Goal: Task Accomplishment & Management: Complete application form

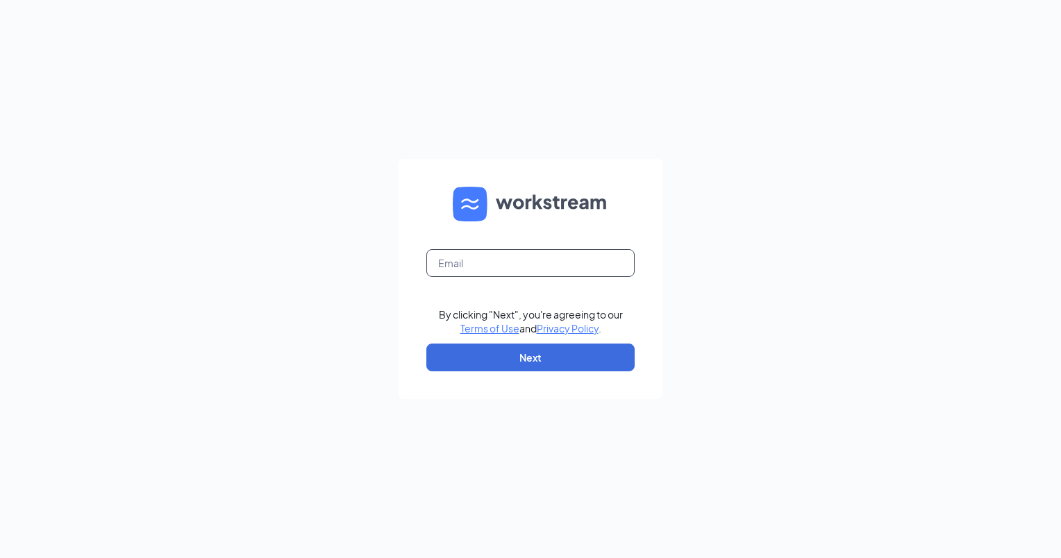
click at [519, 261] on input "text" at bounding box center [530, 263] width 208 height 28
type input "[EMAIL_ADDRESS][DOMAIN_NAME]"
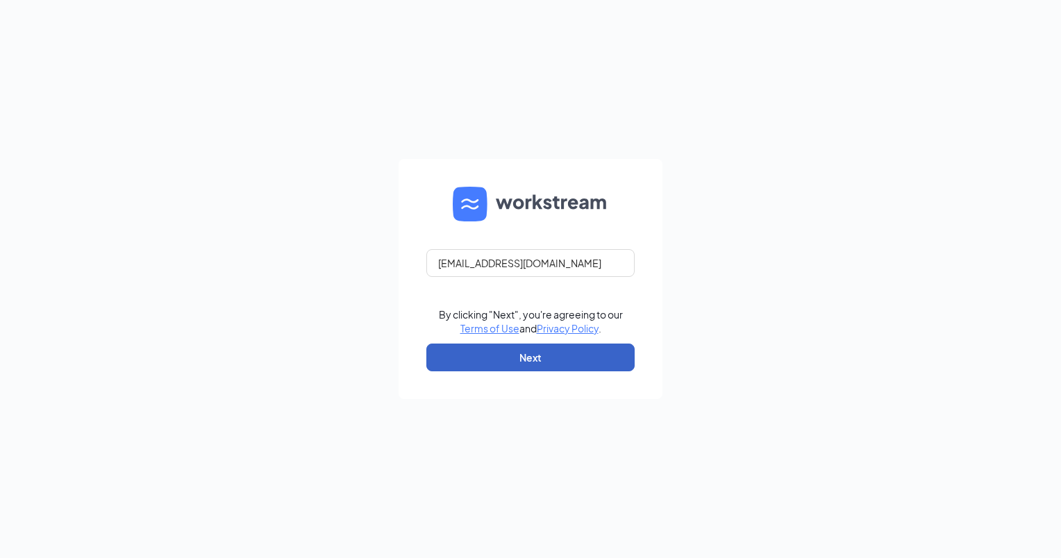
click at [521, 357] on button "Next" at bounding box center [530, 358] width 208 height 28
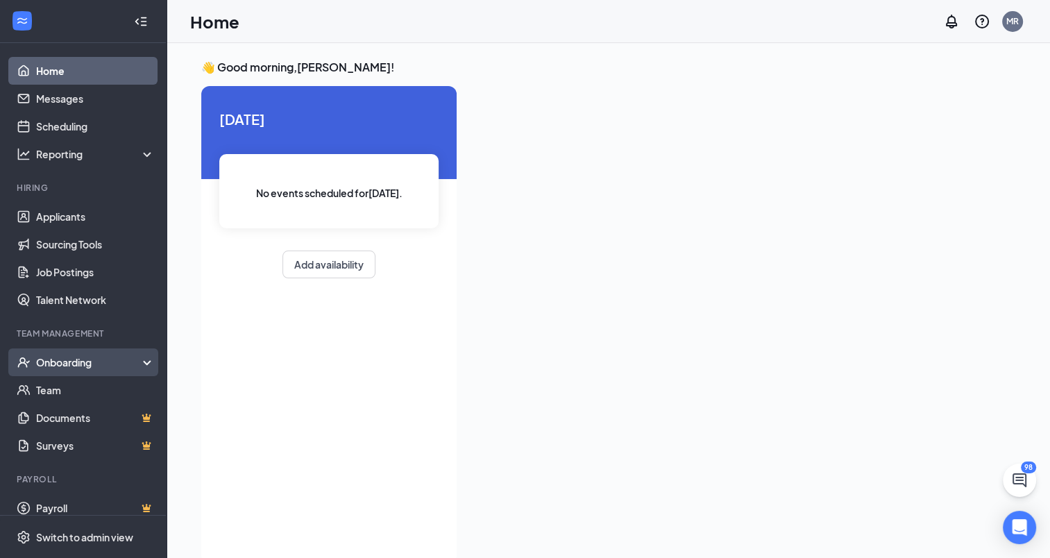
drag, startPoint x: 67, startPoint y: 364, endPoint x: 75, endPoint y: 368, distance: 8.7
click at [69, 364] on div "Onboarding" at bounding box center [89, 362] width 107 height 14
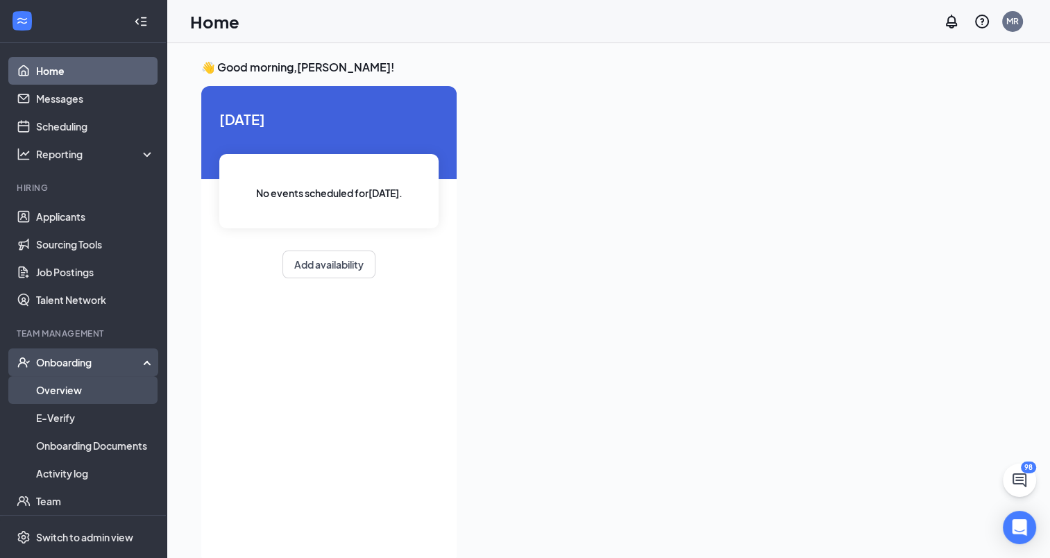
click at [69, 382] on link "Overview" at bounding box center [95, 390] width 119 height 28
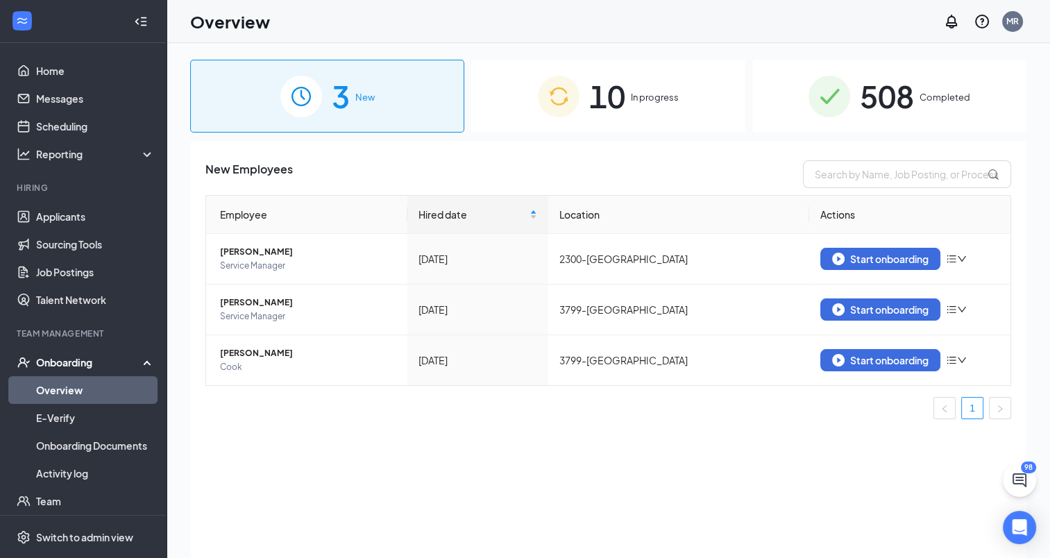
drag, startPoint x: 685, startPoint y: 83, endPoint x: 702, endPoint y: 100, distance: 24.1
click at [680, 86] on div "10 In progress" at bounding box center [608, 96] width 274 height 73
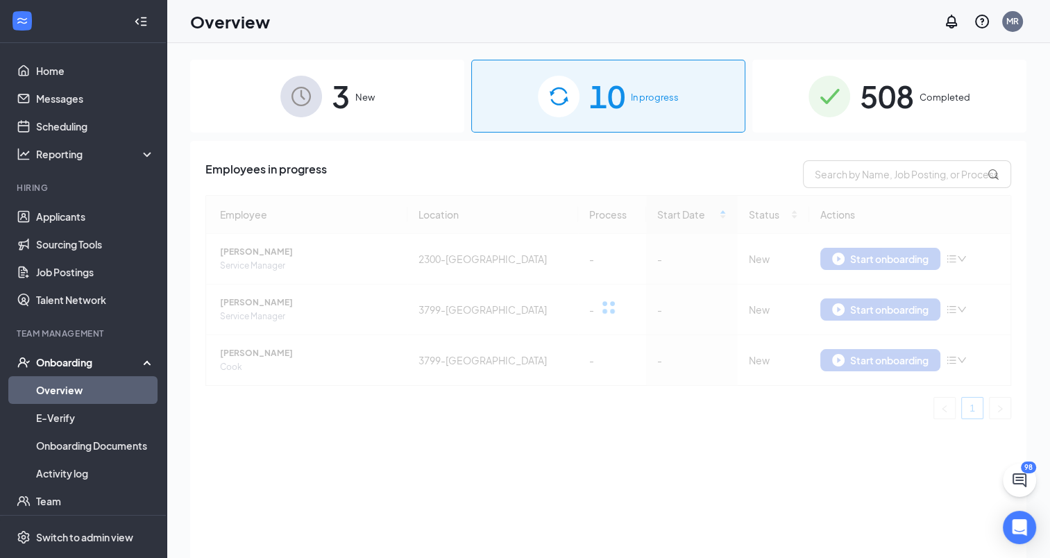
click at [865, 101] on span "508" at bounding box center [887, 96] width 54 height 48
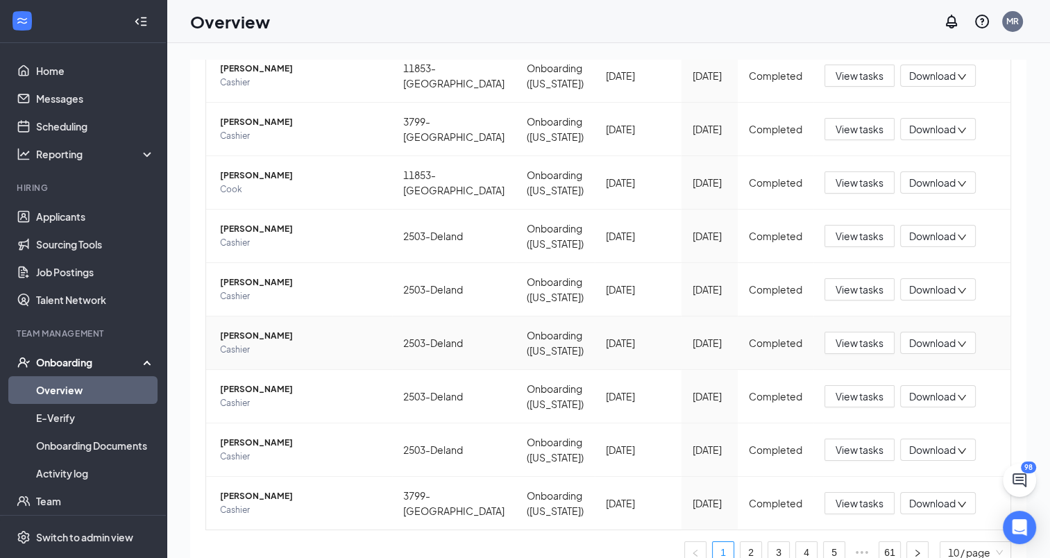
scroll to position [302, 0]
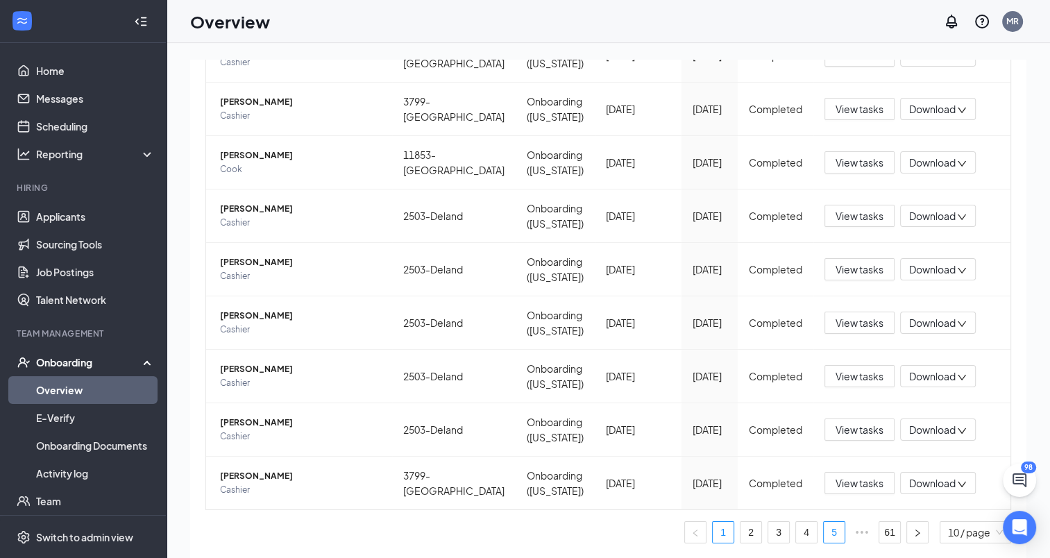
click at [824, 533] on link "5" at bounding box center [834, 532] width 21 height 21
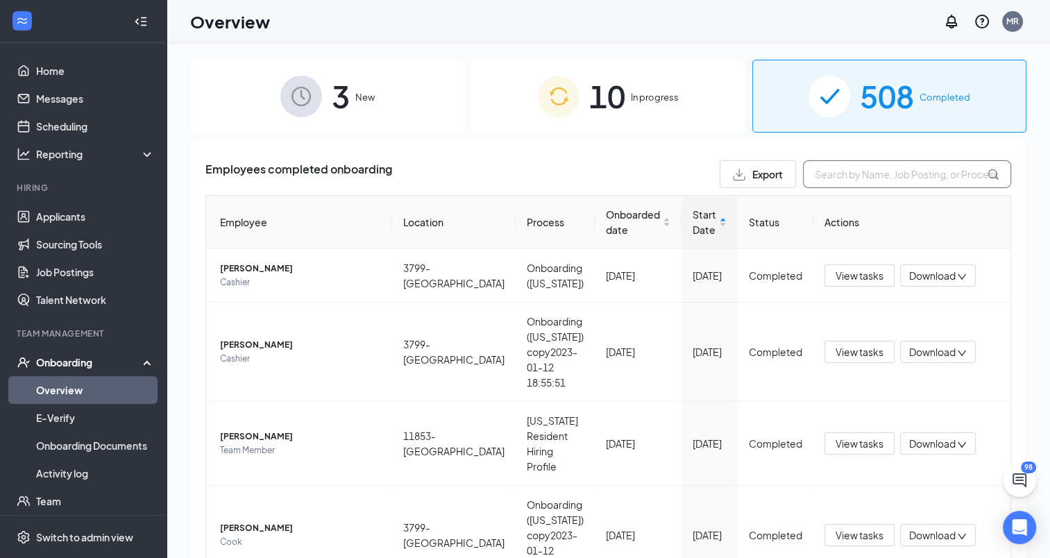
click at [837, 174] on input "text" at bounding box center [907, 174] width 208 height 28
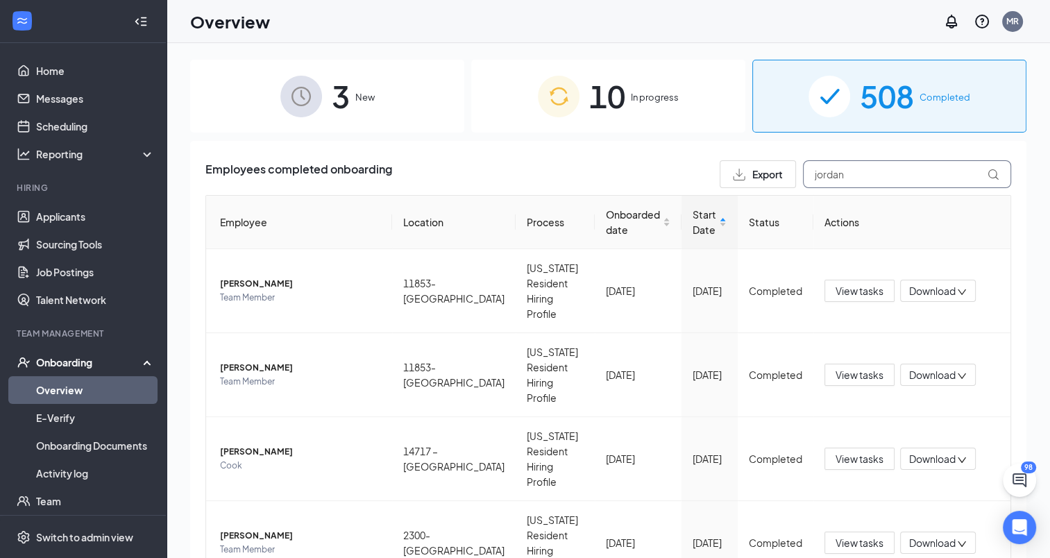
type input "jordan"
click at [608, 94] on span "10" at bounding box center [607, 96] width 36 height 48
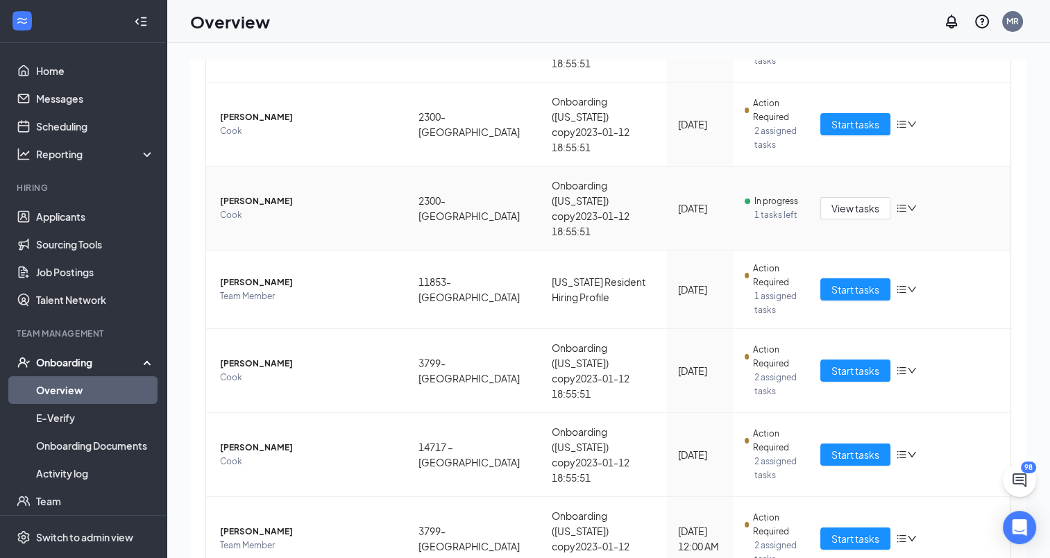
scroll to position [496, 0]
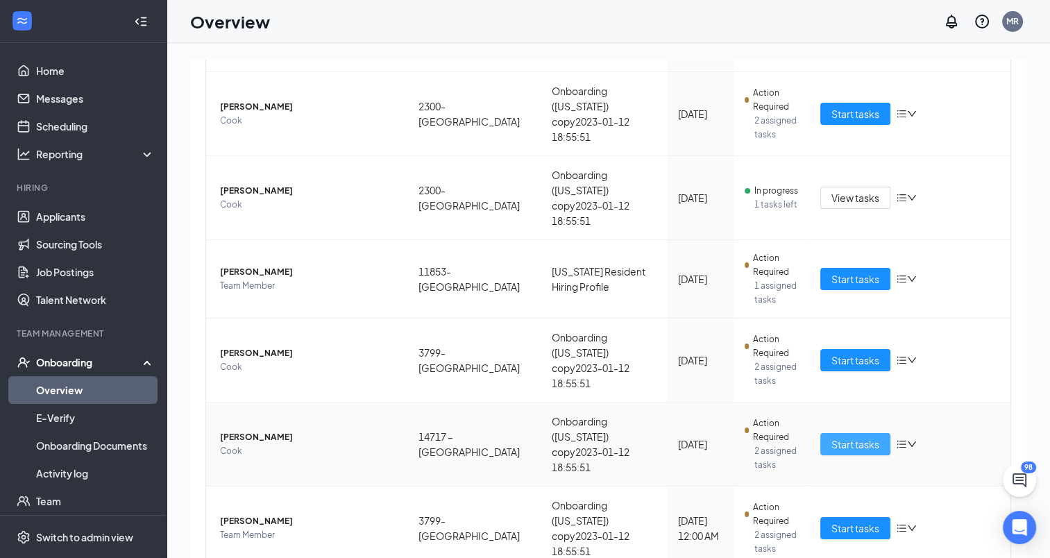
click at [844, 437] on span "Start tasks" at bounding box center [856, 444] width 48 height 15
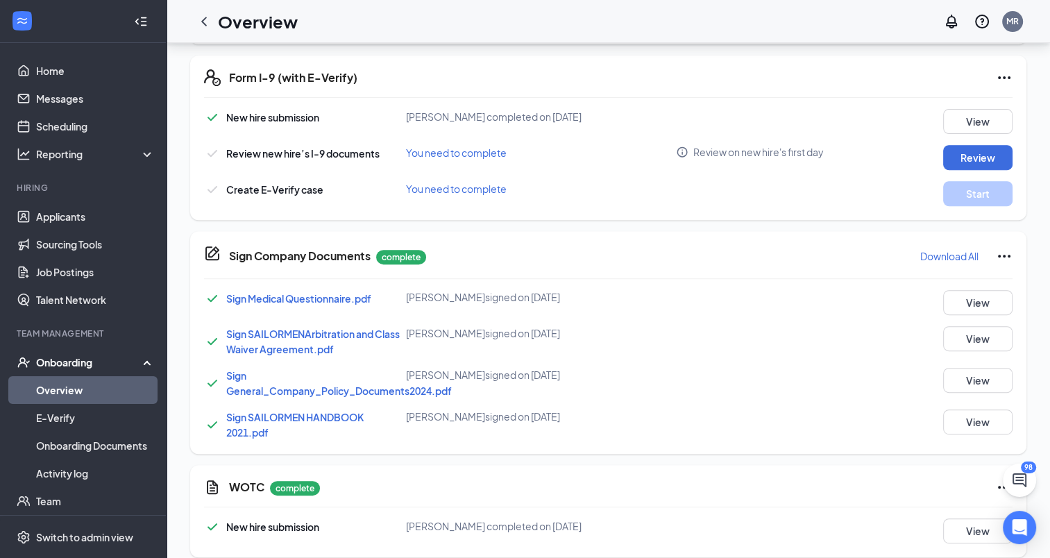
scroll to position [534, 0]
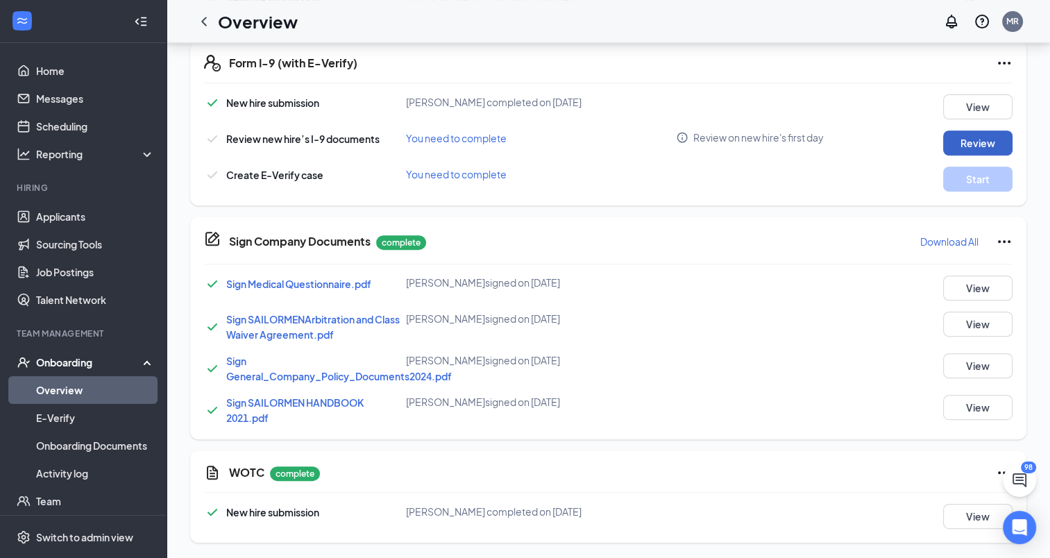
click at [946, 137] on button "Review" at bounding box center [978, 143] width 69 height 25
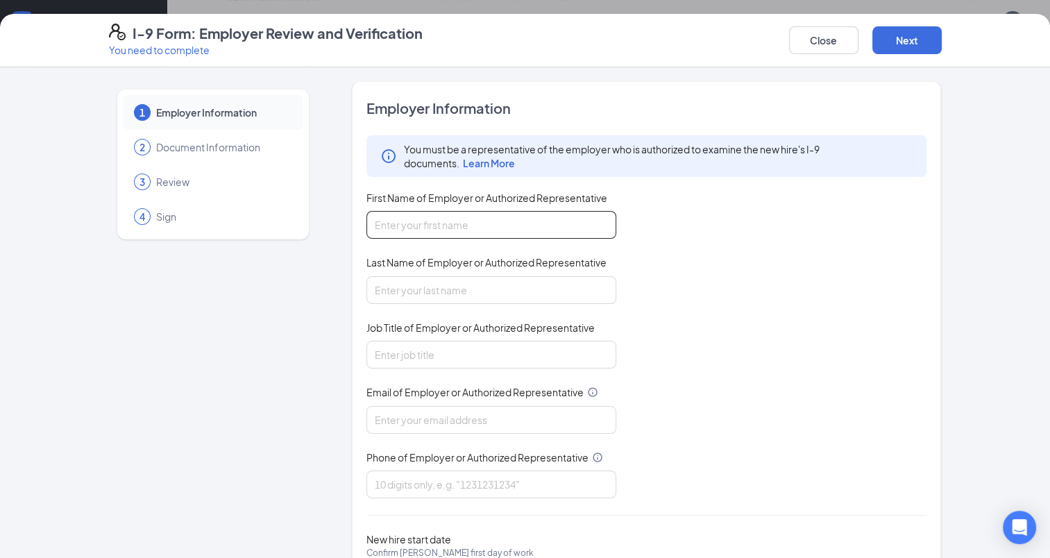
click at [451, 225] on input "First Name of Employer or Authorized Representative" at bounding box center [492, 225] width 250 height 28
type input "Michardo"
type input "Reid"
type input "[EMAIL_ADDRESS][DOMAIN_NAME]"
type input "4074862086"
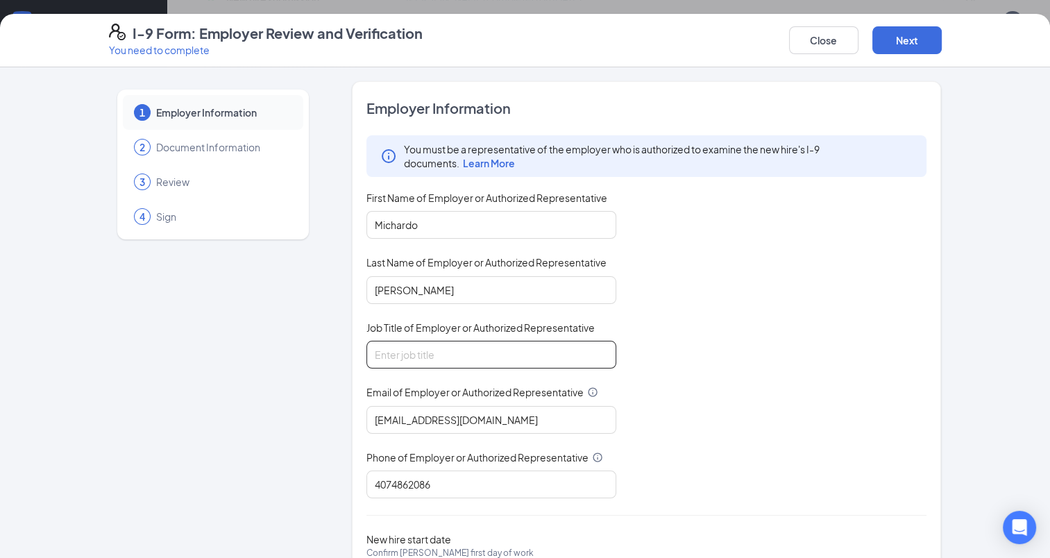
click at [478, 355] on input "Job Title of Employer or Authorized Representative" at bounding box center [492, 355] width 250 height 28
type input "DM"
click at [839, 323] on div "You must be a representative of the employer who is authorized to examine the n…" at bounding box center [647, 316] width 561 height 363
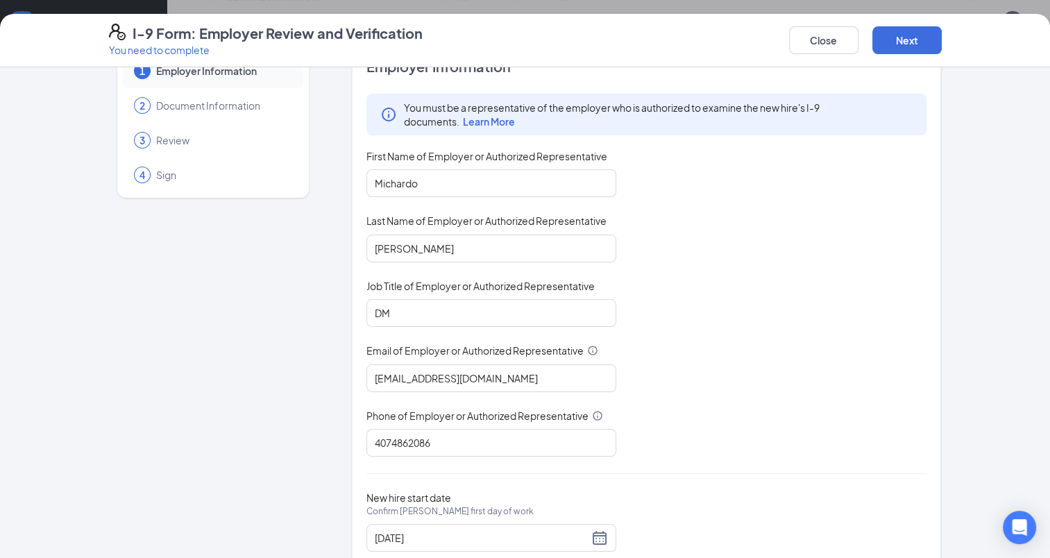
scroll to position [80, 0]
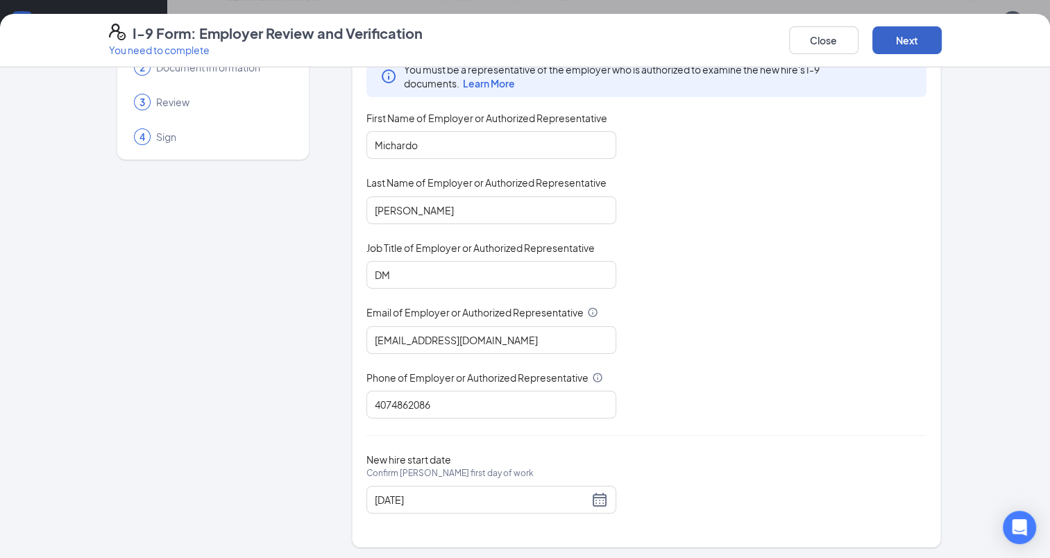
click at [891, 47] on button "Next" at bounding box center [907, 40] width 69 height 28
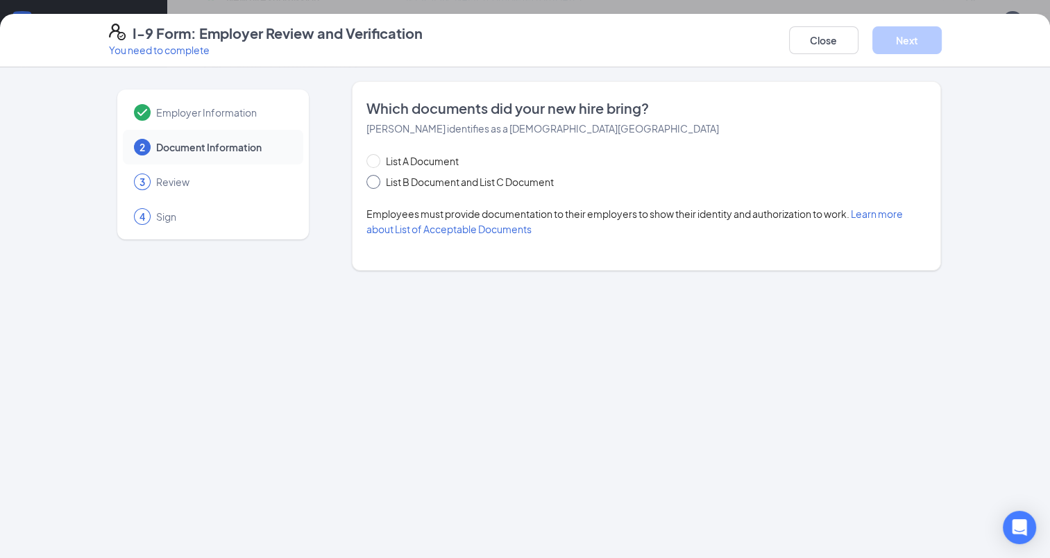
click at [376, 181] on span at bounding box center [374, 182] width 14 height 14
click at [376, 181] on input "List B Document and List C Document" at bounding box center [372, 180] width 10 height 10
radio input "true"
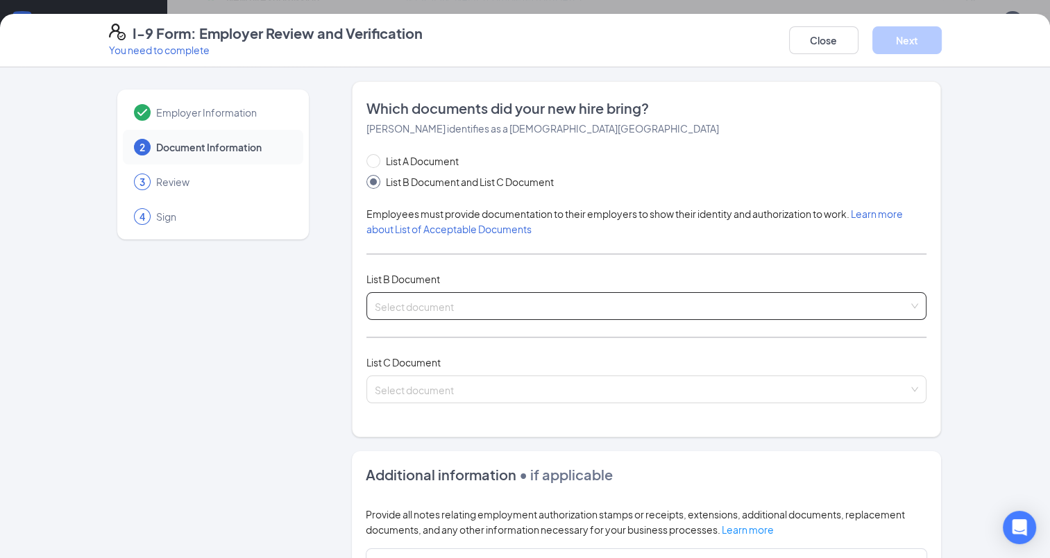
click at [444, 297] on input "search" at bounding box center [642, 303] width 535 height 21
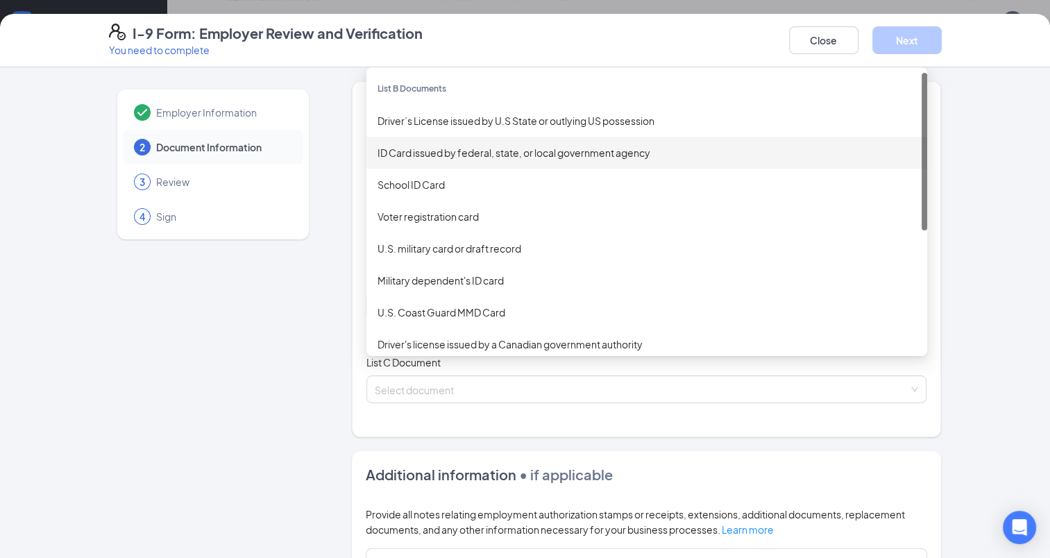
click at [461, 152] on div "ID Card issued by federal, state, or local government agency" at bounding box center [647, 152] width 539 height 15
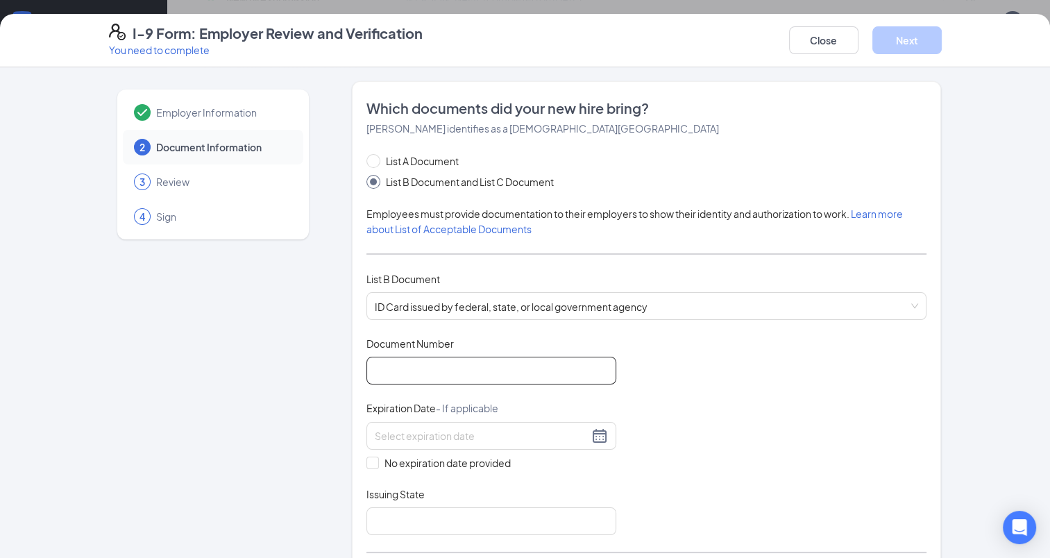
click at [462, 369] on input "Document Number" at bounding box center [492, 371] width 250 height 28
type input "m228900826000"
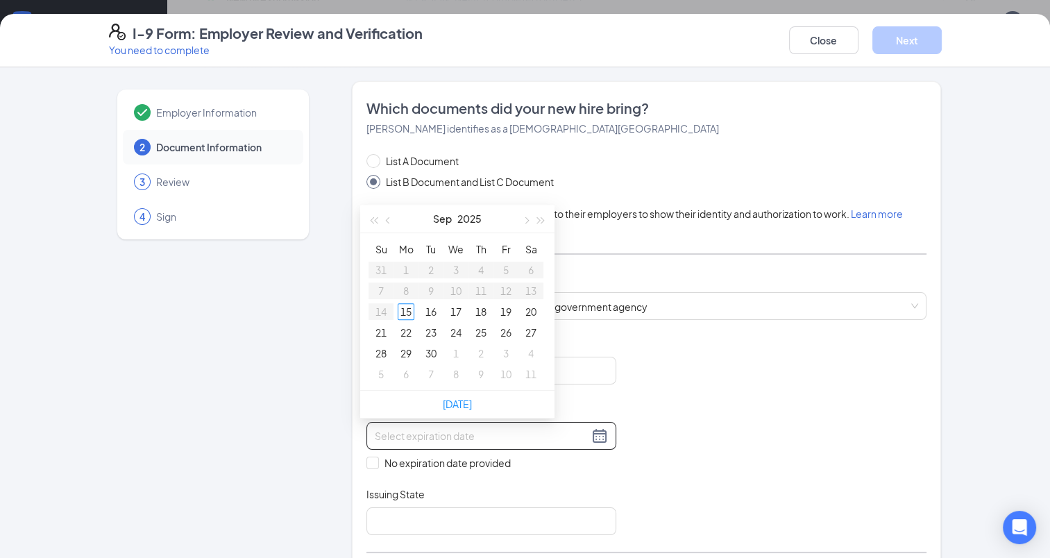
click at [399, 436] on input at bounding box center [482, 435] width 214 height 15
type input "09/27/2025"
click at [384, 220] on button "button" at bounding box center [388, 219] width 15 height 28
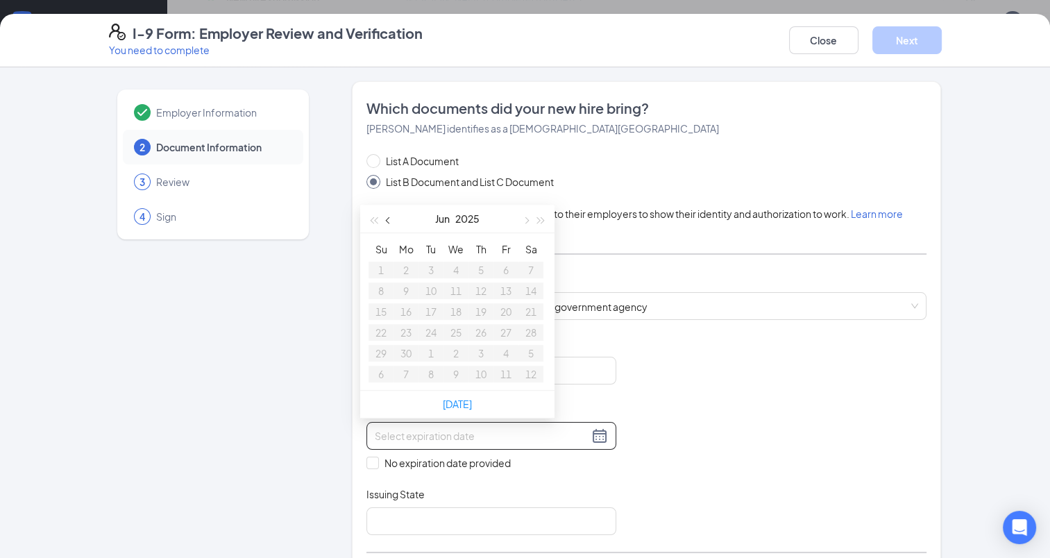
click at [384, 220] on button "button" at bounding box center [388, 219] width 15 height 28
click at [431, 313] on table "Su Mo Tu We Th Fr Sa 23 24 25 26 27 28 1 2 3 4 5 6 7 8 9 10 11 12 13 14 15 16 1…" at bounding box center [456, 312] width 175 height 146
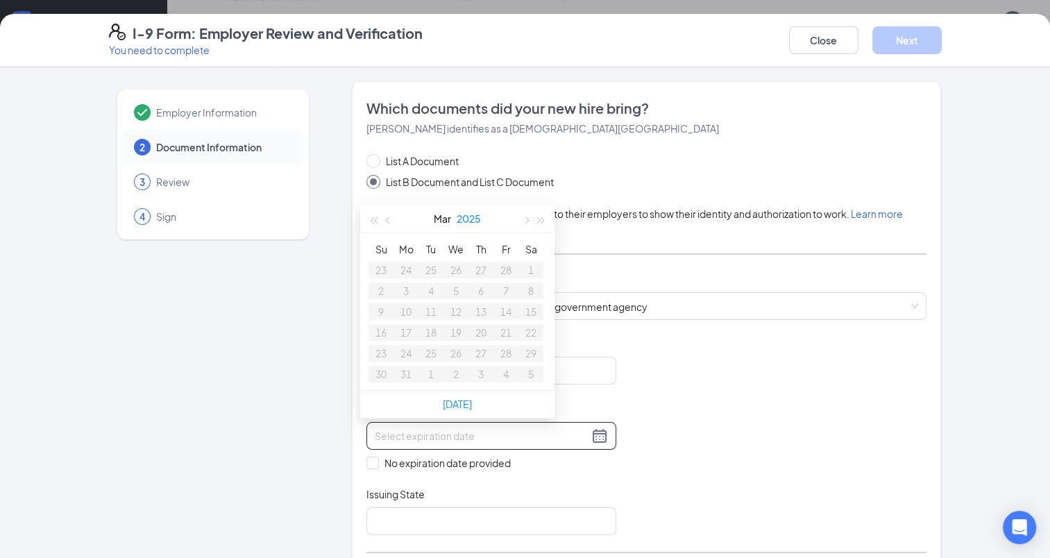
click at [474, 219] on button "2025" at bounding box center [469, 219] width 24 height 28
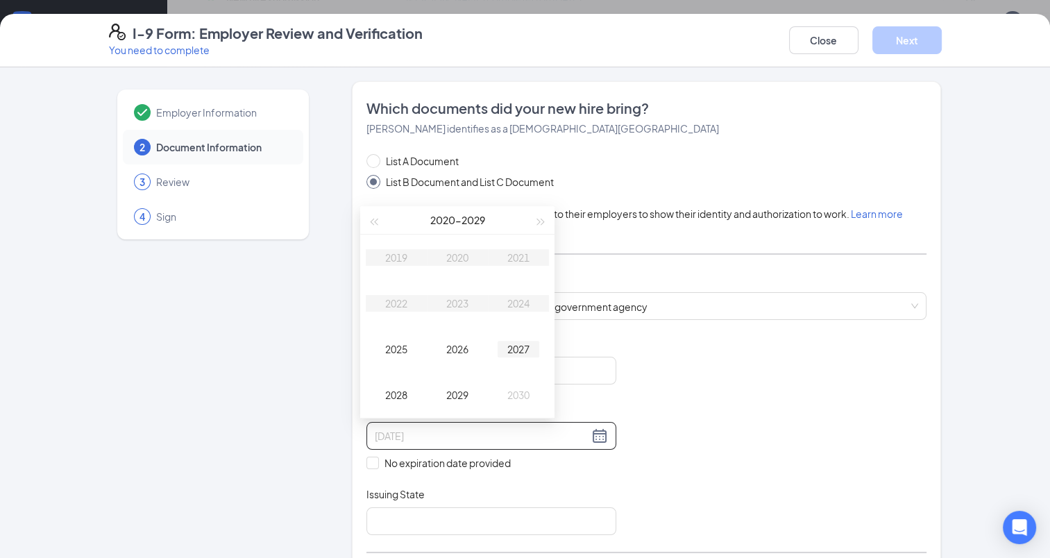
click at [530, 343] on div "2027" at bounding box center [519, 349] width 42 height 17
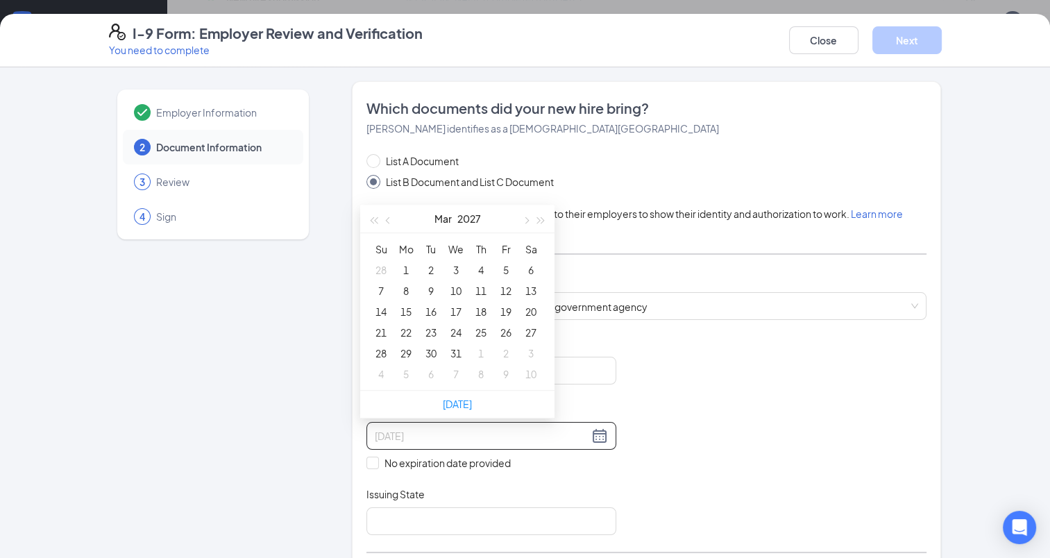
type input "03/05/2027"
type input "03/11/2027"
click at [485, 286] on div "11" at bounding box center [481, 291] width 17 height 17
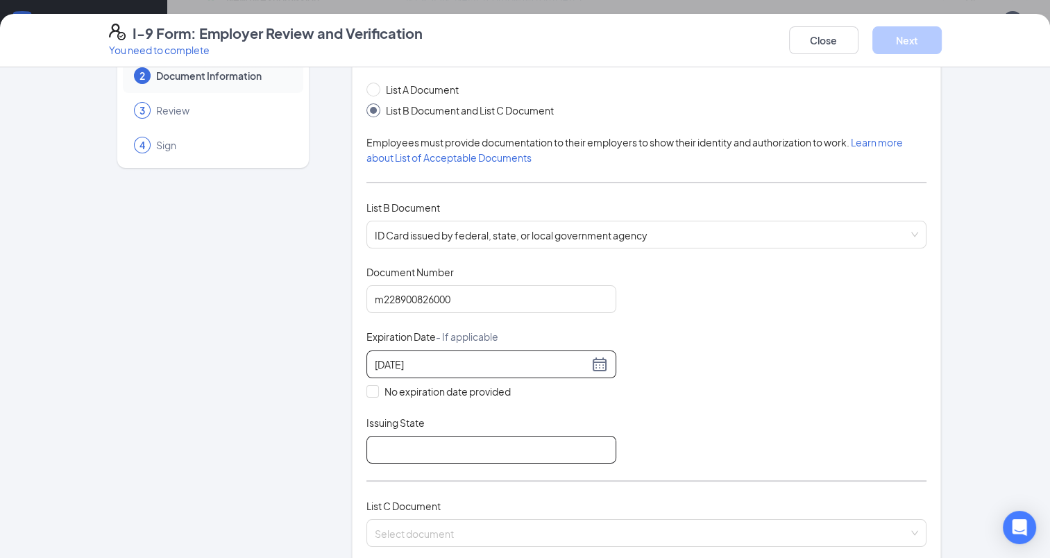
scroll to position [78, 0]
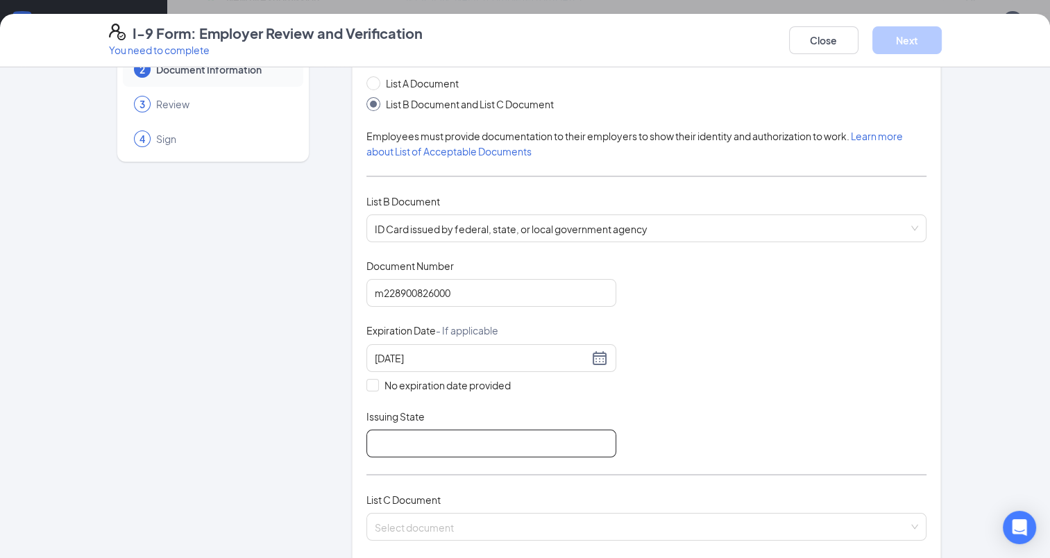
click at [455, 439] on input "Issuing State" at bounding box center [492, 444] width 250 height 28
type input "Florida"
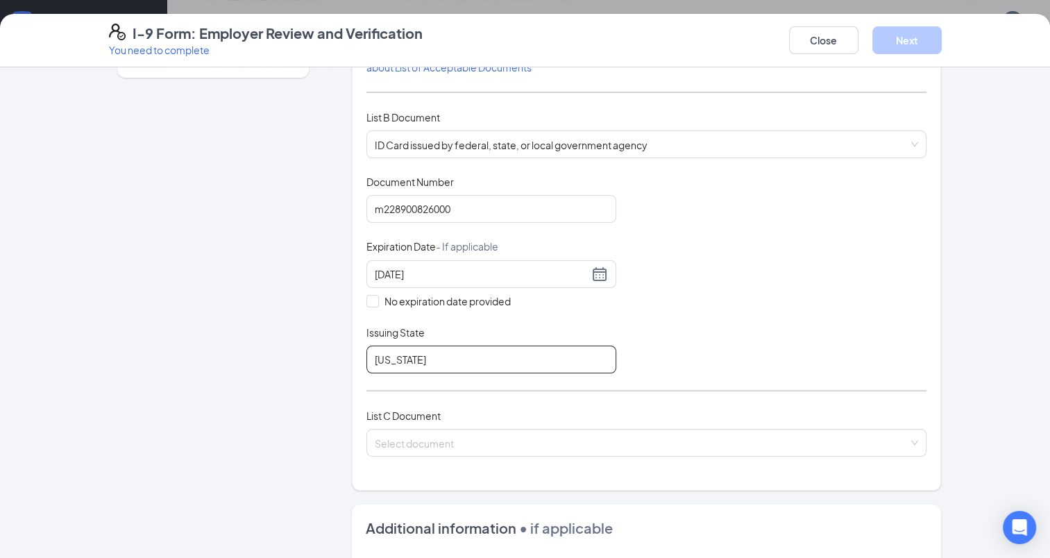
scroll to position [286, 0]
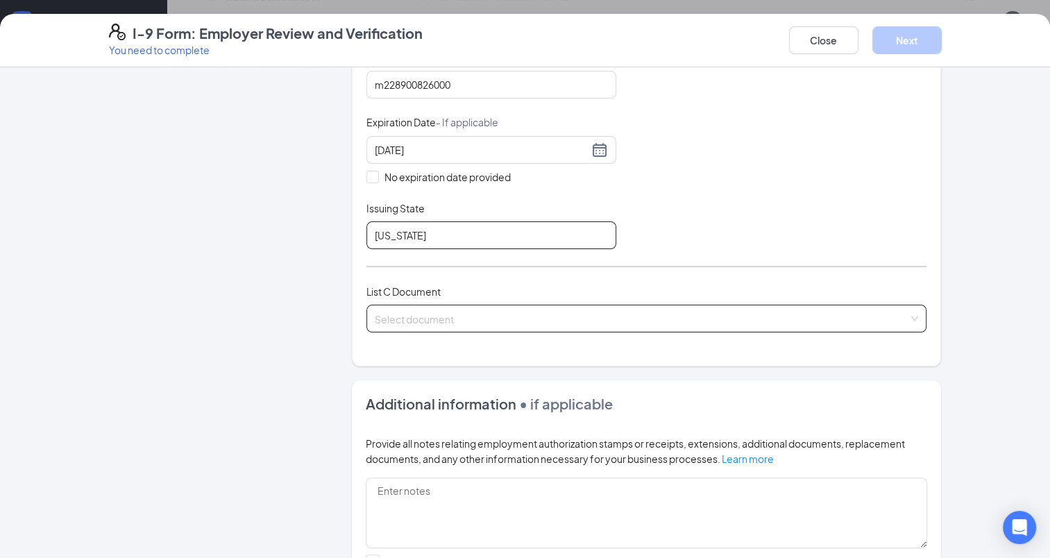
drag, startPoint x: 430, startPoint y: 324, endPoint x: 438, endPoint y: 317, distance: 10.4
click at [431, 324] on span at bounding box center [642, 318] width 535 height 26
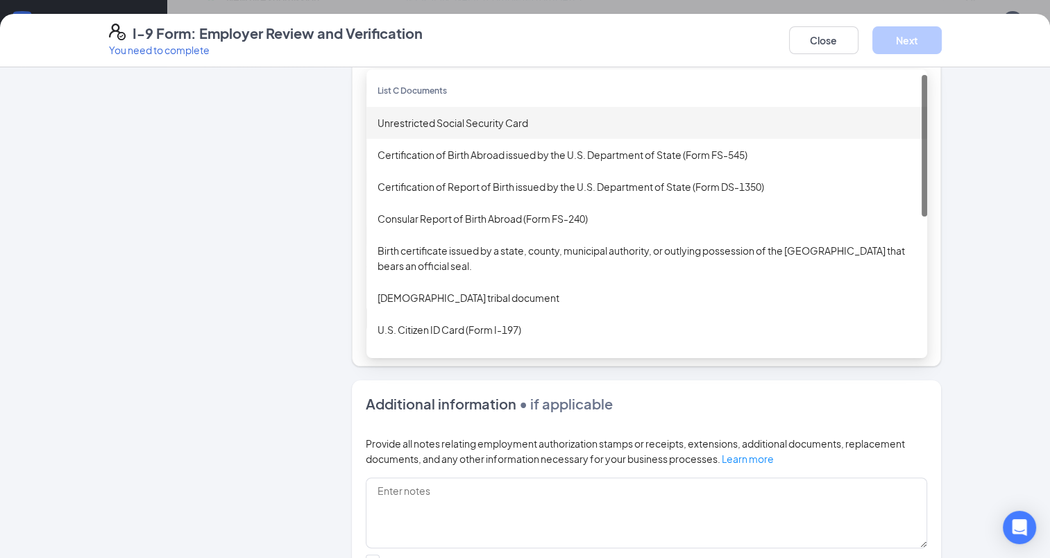
click at [489, 115] on div "Unrestricted Social Security Card" at bounding box center [647, 122] width 539 height 15
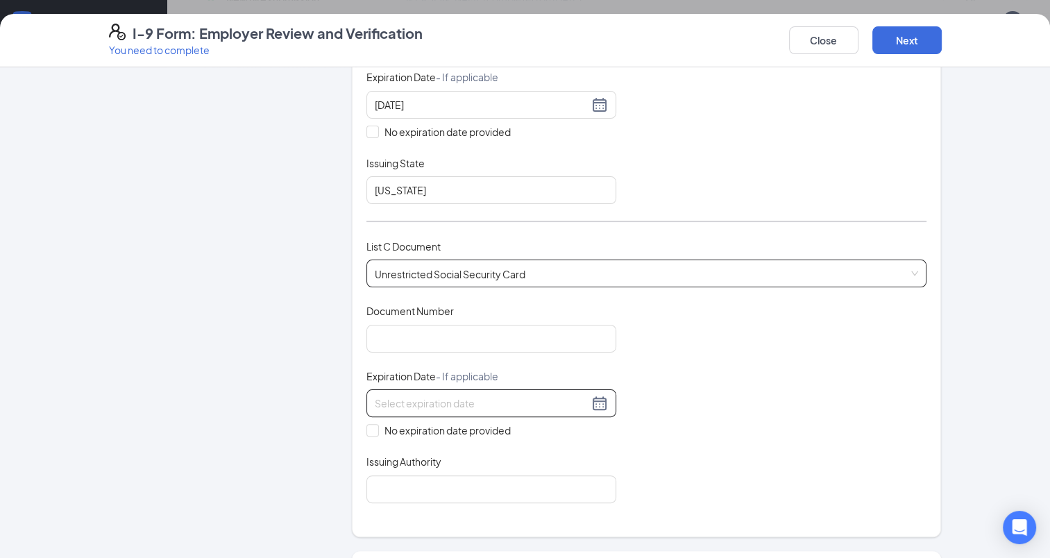
scroll to position [355, 0]
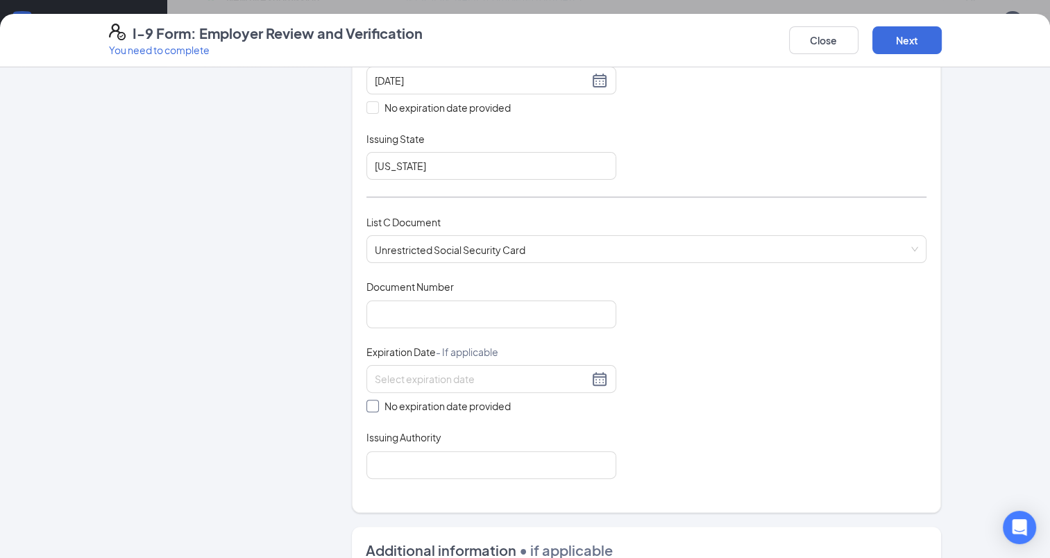
click at [379, 401] on span "No expiration date provided" at bounding box center [447, 406] width 137 height 15
click at [376, 401] on input "No expiration date provided" at bounding box center [372, 405] width 10 height 10
checkbox input "true"
click at [451, 312] on input "Document Number" at bounding box center [492, 315] width 250 height 28
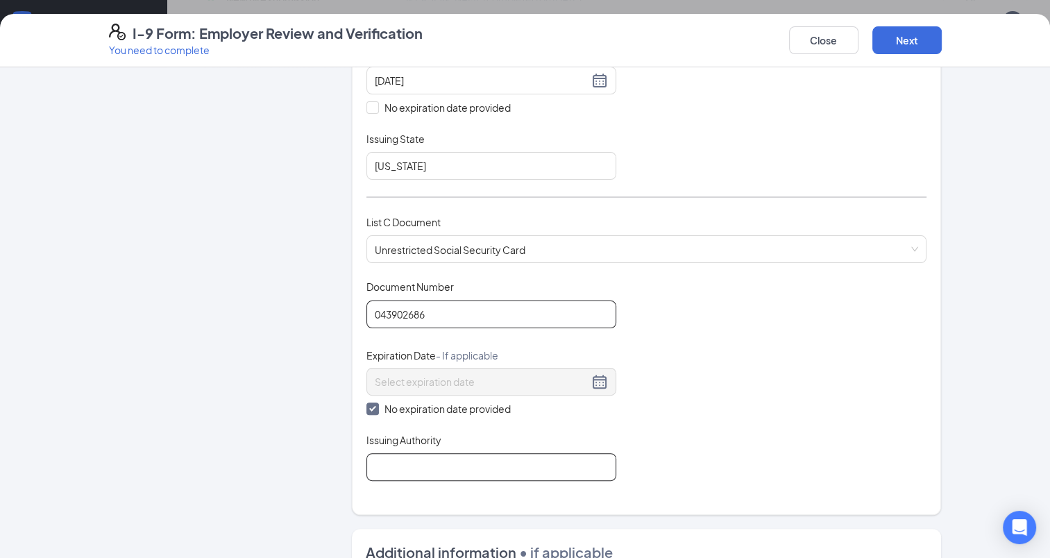
type input "043902686"
drag, startPoint x: 418, startPoint y: 468, endPoint x: 405, endPoint y: 461, distance: 14.3
click at [418, 467] on input "Issuing Authority" at bounding box center [492, 467] width 250 height 28
type input "USA"
click at [813, 389] on div "Document Title Unrestricted Social Security Card Document Number 043902686 Expi…" at bounding box center [647, 380] width 561 height 201
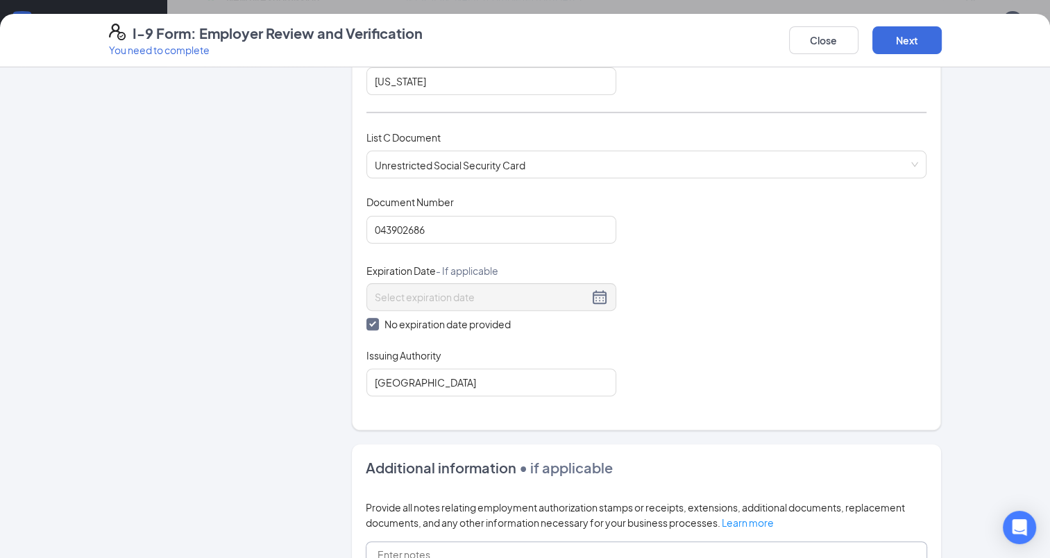
scroll to position [564, 0]
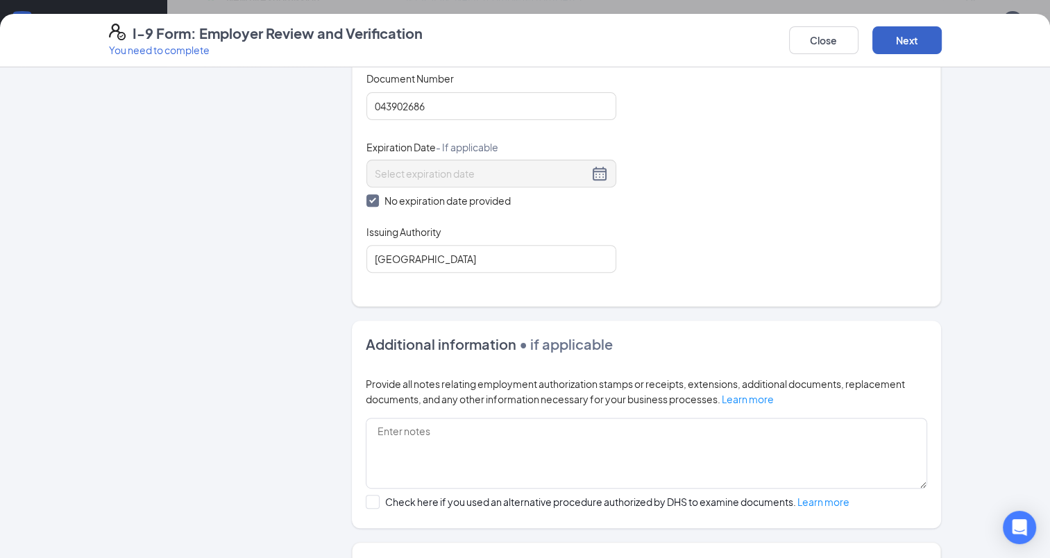
click at [882, 34] on button "Next" at bounding box center [907, 40] width 69 height 28
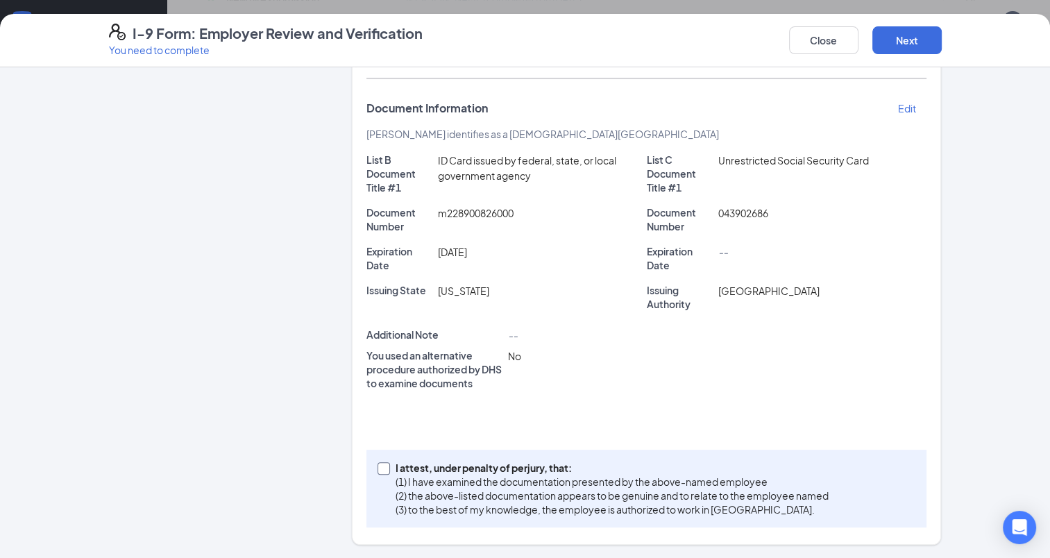
click at [383, 464] on span at bounding box center [384, 468] width 12 height 12
click at [383, 464] on input "I attest, under penalty of perjury, that: (1) I have examined the documentation…" at bounding box center [383, 467] width 10 height 10
checkbox input "true"
drag, startPoint x: 923, startPoint y: 39, endPoint x: 901, endPoint y: 45, distance: 22.4
click at [923, 39] on button "Next" at bounding box center [907, 40] width 69 height 28
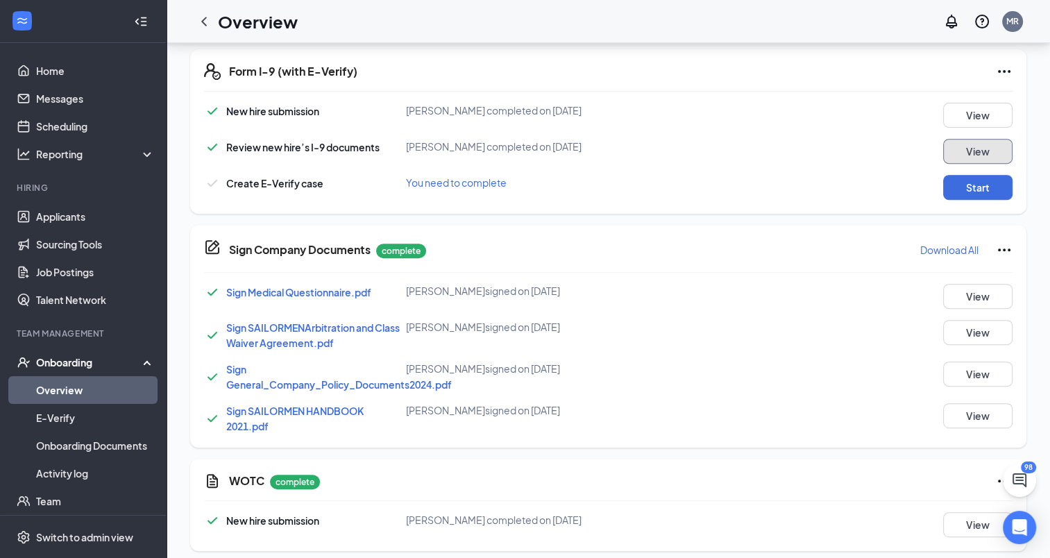
scroll to position [534, 0]
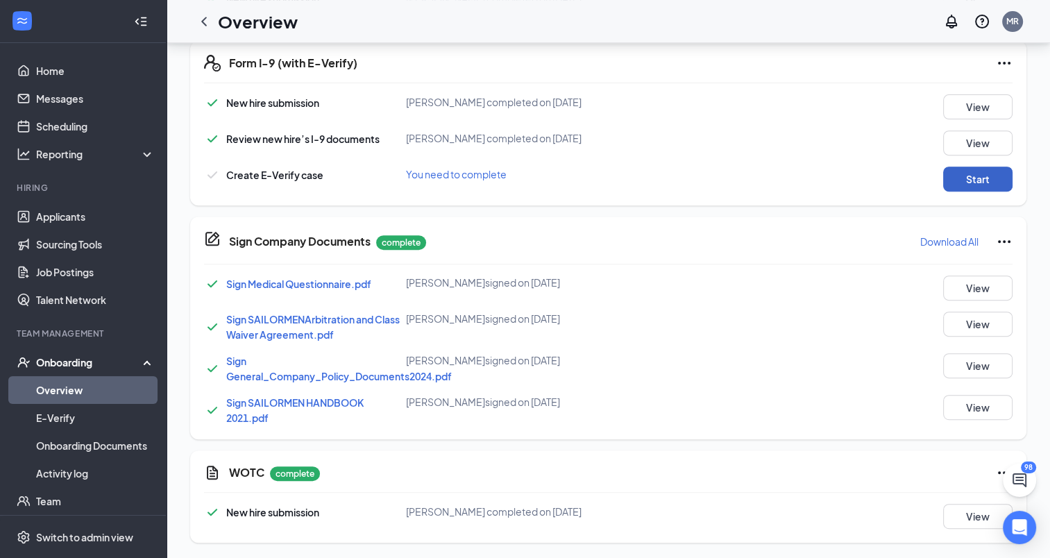
click at [991, 177] on button "Start" at bounding box center [978, 179] width 69 height 25
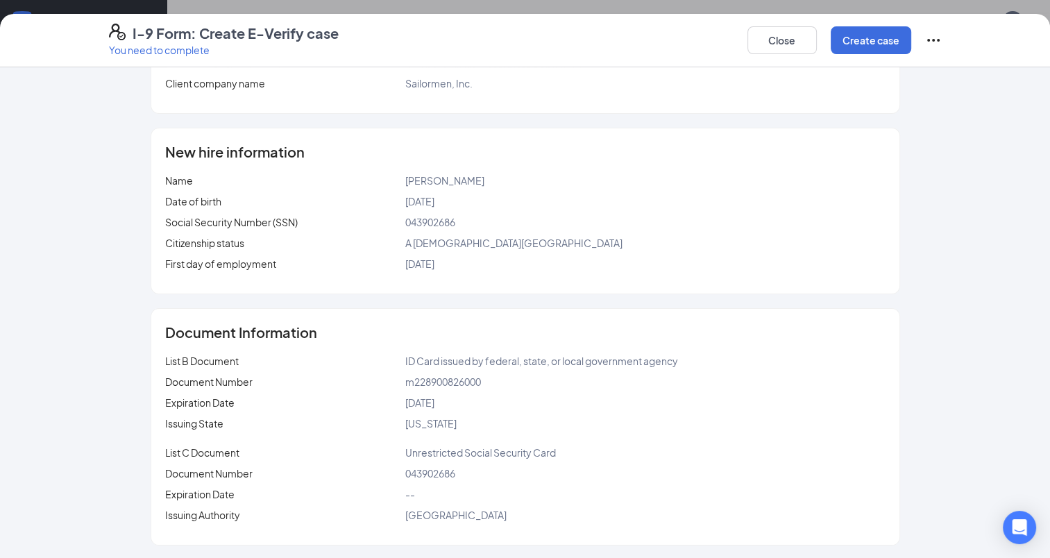
scroll to position [464, 0]
click at [864, 40] on button "Create case" at bounding box center [871, 40] width 81 height 28
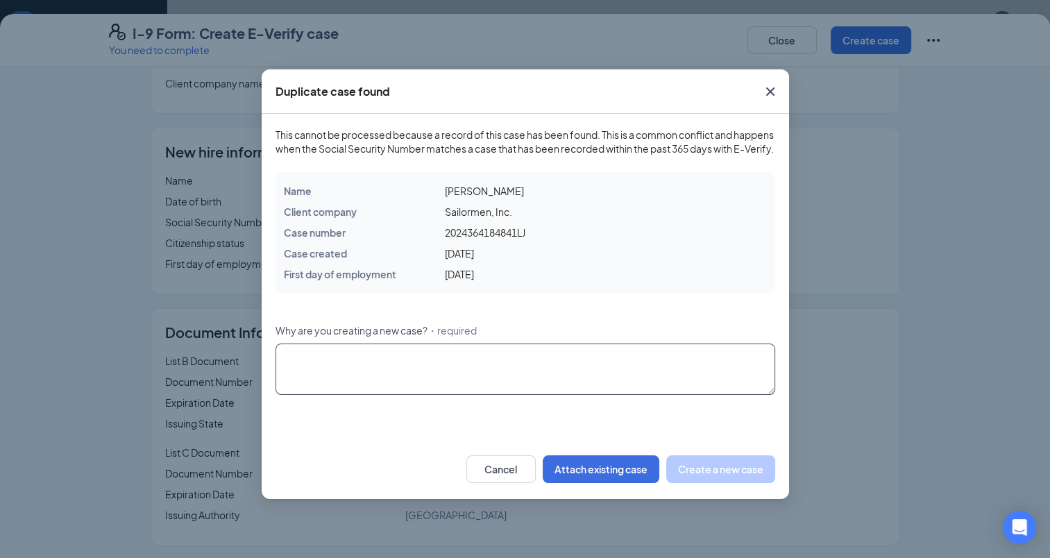
click at [447, 372] on textarea "Why are you creating a new case? ・required" at bounding box center [526, 369] width 500 height 51
type textarea "f"
type textarea "returning employee"
click at [683, 481] on button "Create a new case" at bounding box center [721, 469] width 109 height 28
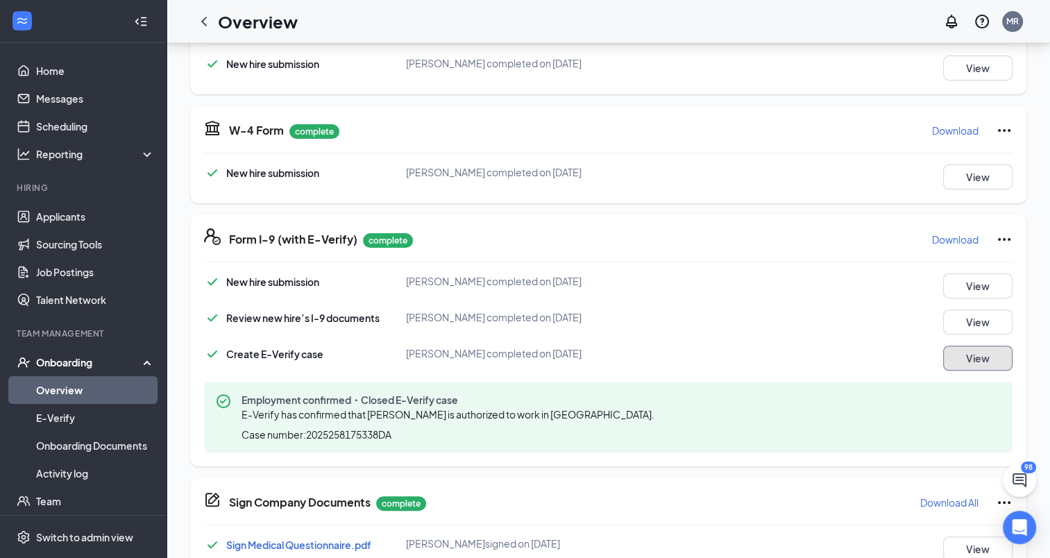
scroll to position [552, 0]
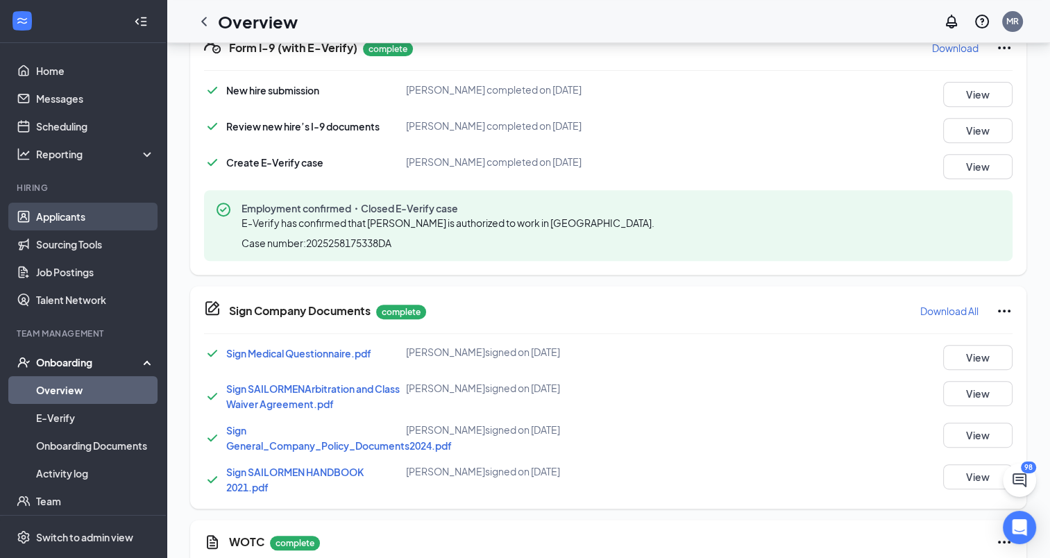
click at [75, 220] on link "Applicants" at bounding box center [95, 217] width 119 height 28
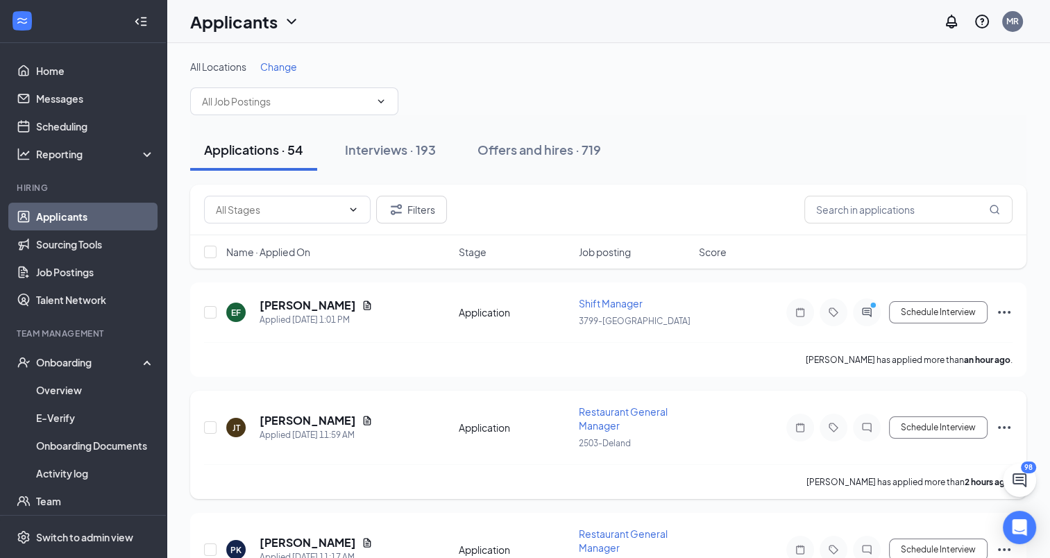
scroll to position [139, 0]
